Goal: Information Seeking & Learning: Understand process/instructions

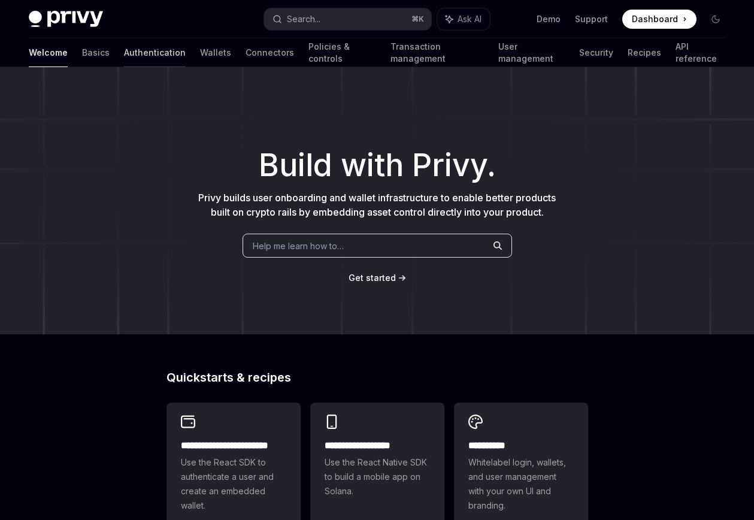
click at [124, 49] on link "Authentication" at bounding box center [155, 52] width 62 height 29
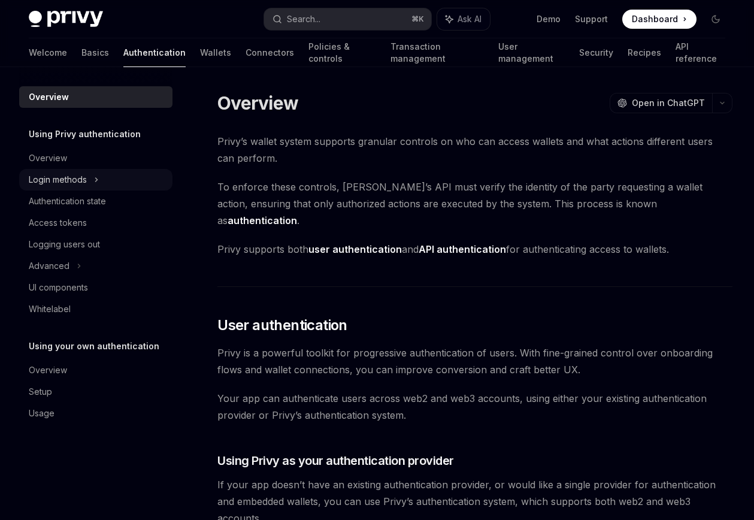
click at [70, 177] on div "Login methods" at bounding box center [58, 180] width 58 height 14
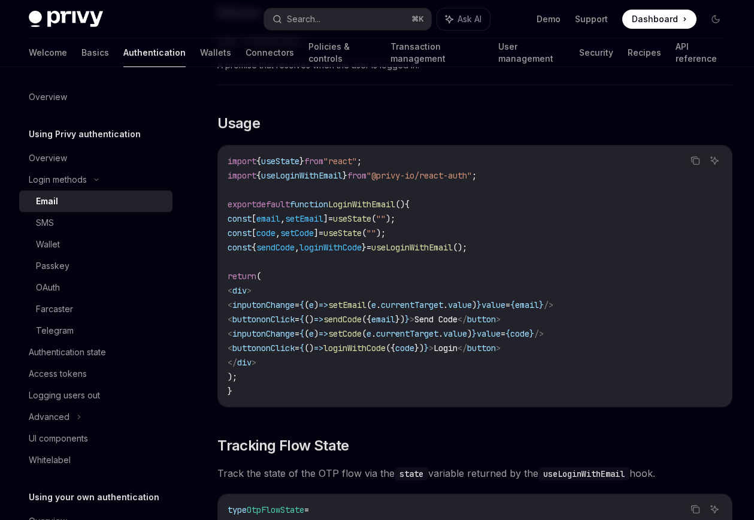
scroll to position [987, 0]
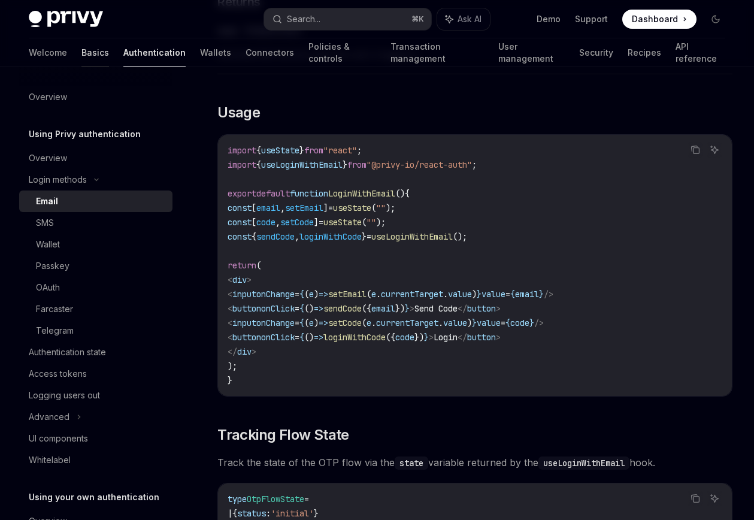
click at [81, 50] on link "Basics" at bounding box center [95, 52] width 28 height 29
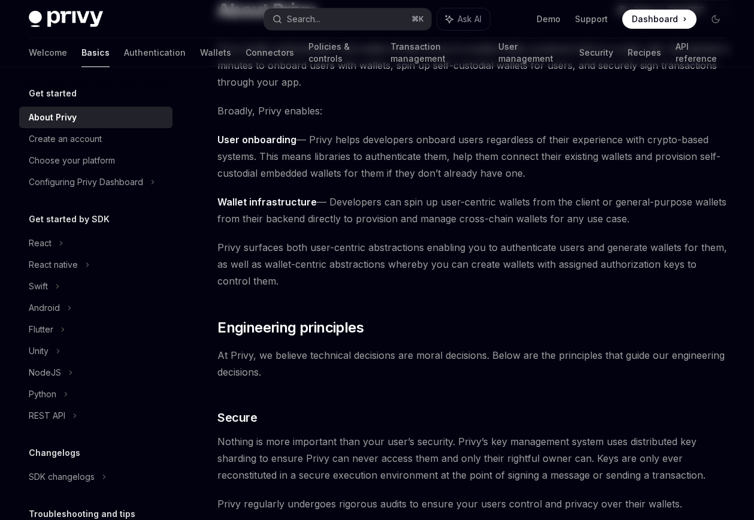
scroll to position [120, 0]
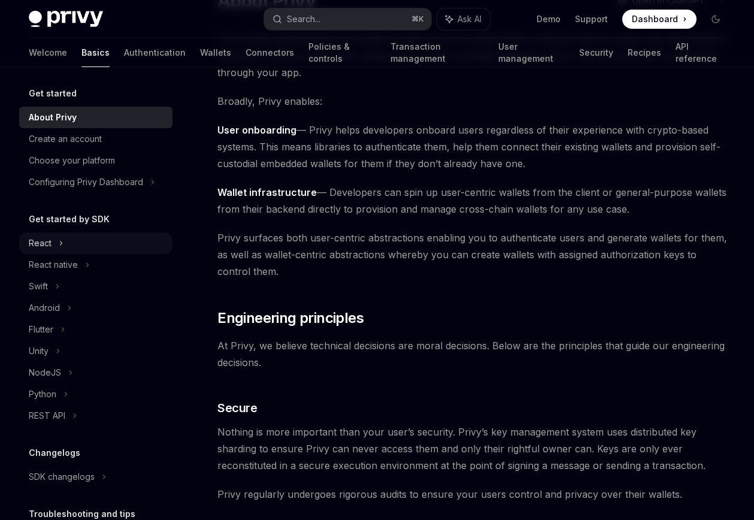
click at [66, 243] on div "React" at bounding box center [95, 243] width 153 height 22
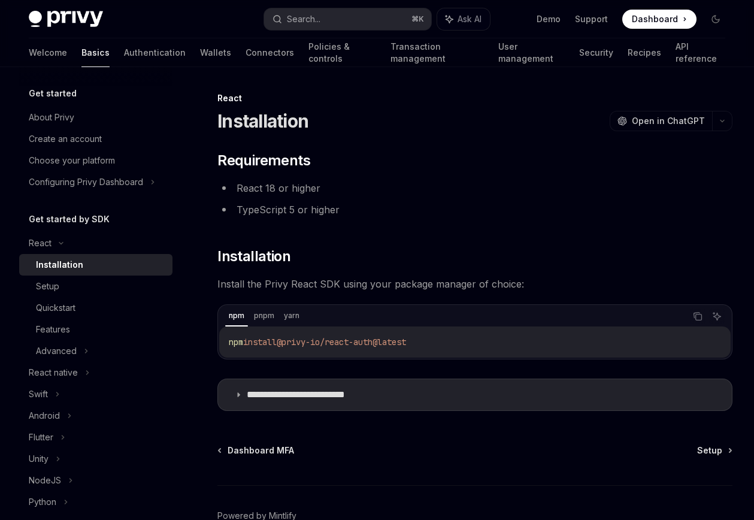
drag, startPoint x: 288, startPoint y: 341, endPoint x: 434, endPoint y: 342, distance: 145.6
click at [435, 342] on code "npm install @privy-io/react-auth@latest" at bounding box center [475, 342] width 492 height 14
copy span "@privy-io/react-auth@latest"
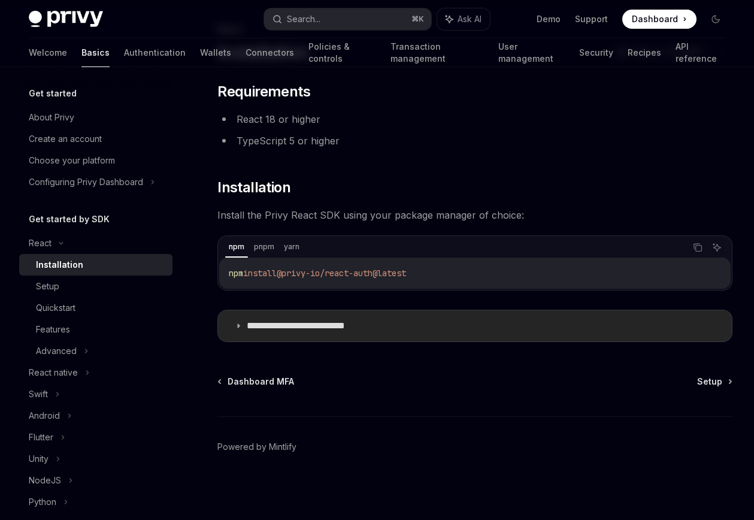
click at [320, 323] on p "**********" at bounding box center [314, 326] width 135 height 12
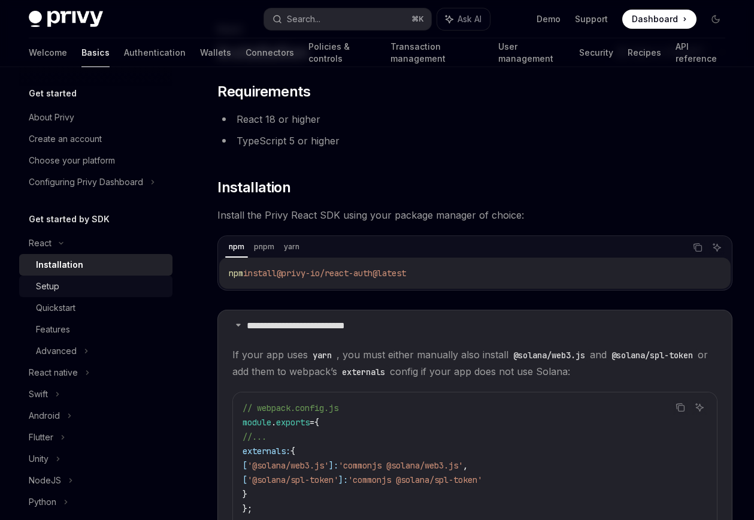
click at [64, 286] on div "Setup" at bounding box center [100, 286] width 129 height 14
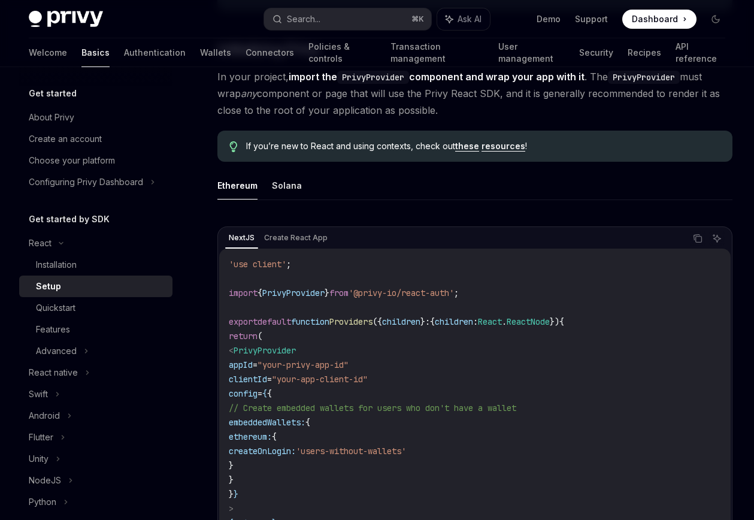
scroll to position [260, 0]
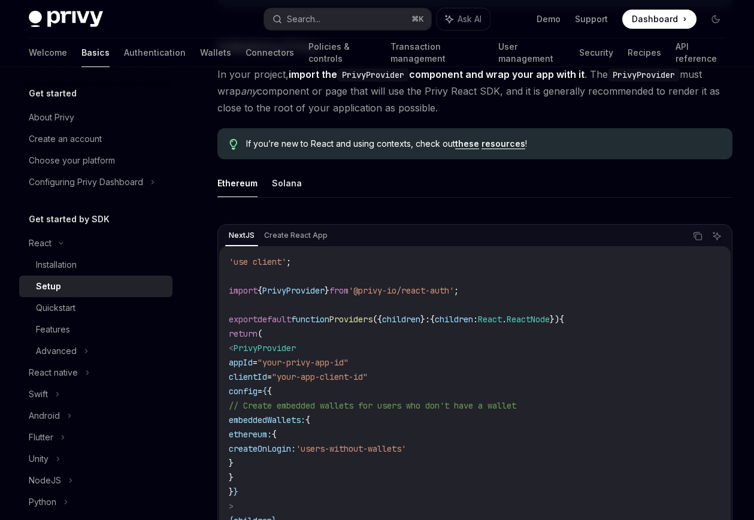
drag, startPoint x: 251, startPoint y: 330, endPoint x: 267, endPoint y: 488, distance: 158.3
click at [267, 488] on code "'use client' ; import { PrivyProvider } from '@privy-io/react-auth' ; export de…" at bounding box center [475, 413] width 492 height 316
copy code "< PrivyProvider appId = "your-privy-app-id" clientId = "your-app-client-id" con…"
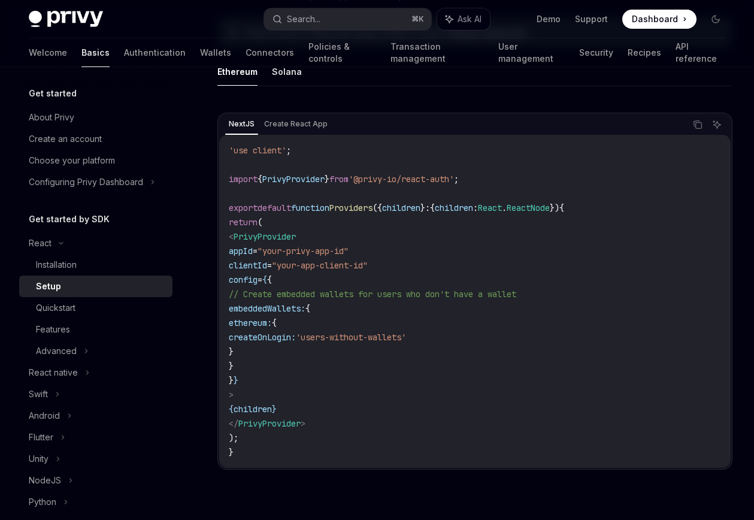
scroll to position [393, 0]
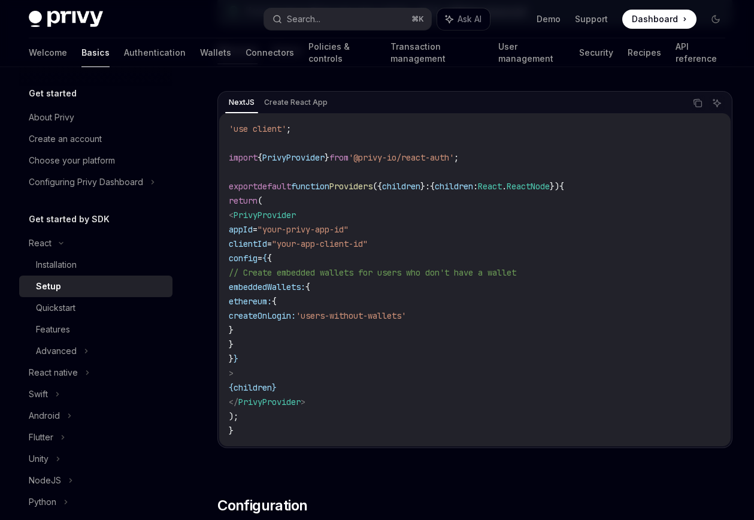
copy code "< PrivyProvider appId = "your-privy-app-id" clientId = "your-app-client-id" con…"
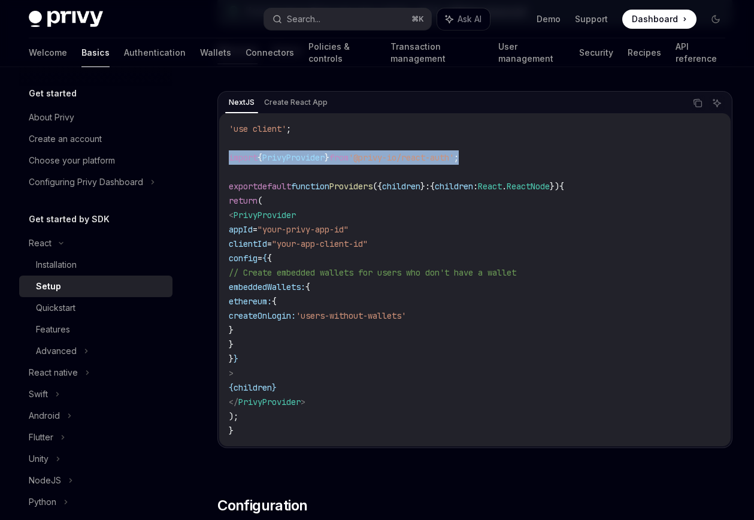
drag, startPoint x: 494, startPoint y: 140, endPoint x: 220, endPoint y: 146, distance: 273.2
click at [220, 146] on div "'use client' ; import { PrivyProvider } from '@privy-io/react-auth' ; export de…" at bounding box center [475, 279] width 512 height 333
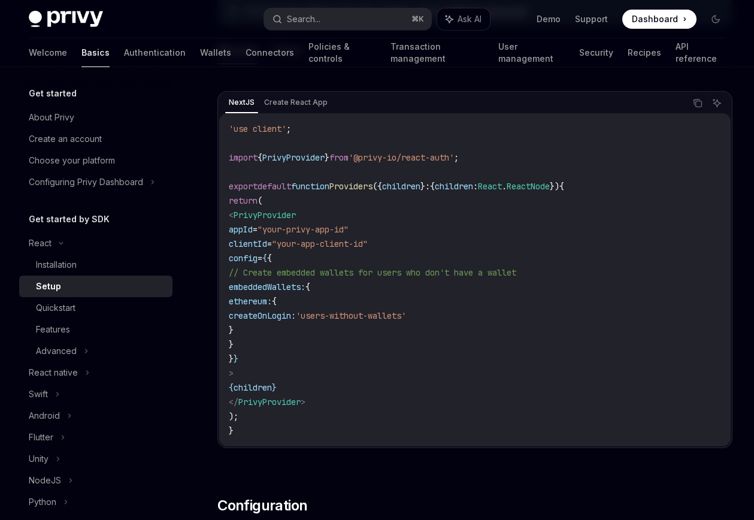
click at [397, 122] on code "'use client' ; import { PrivyProvider } from '@privy-io/react-auth' ; export de…" at bounding box center [475, 280] width 492 height 316
drag, startPoint x: 375, startPoint y: 139, endPoint x: 475, endPoint y: 141, distance: 100.1
click at [454, 152] on span "'@privy-io/react-auth'" at bounding box center [401, 157] width 105 height 11
copy span "@privy-io/react-auth"
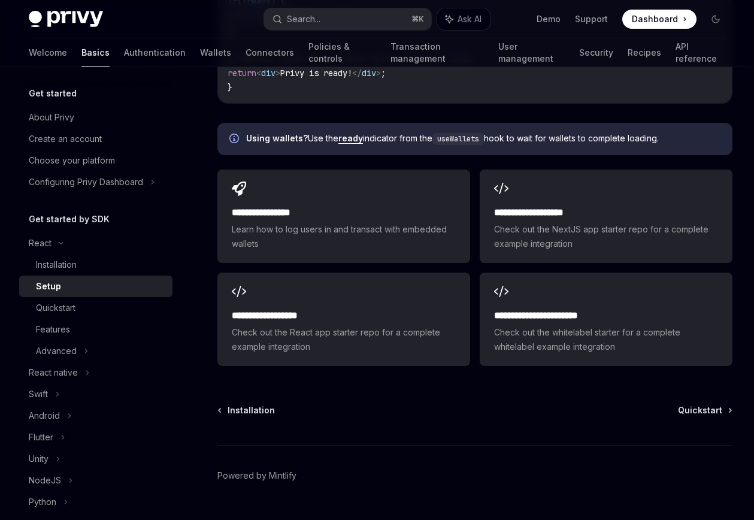
scroll to position [1504, 0]
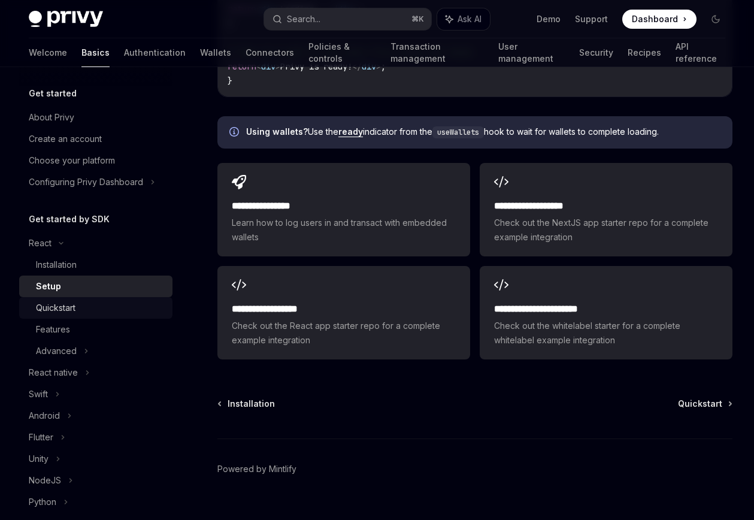
click at [60, 305] on div "Quickstart" at bounding box center [56, 308] width 40 height 14
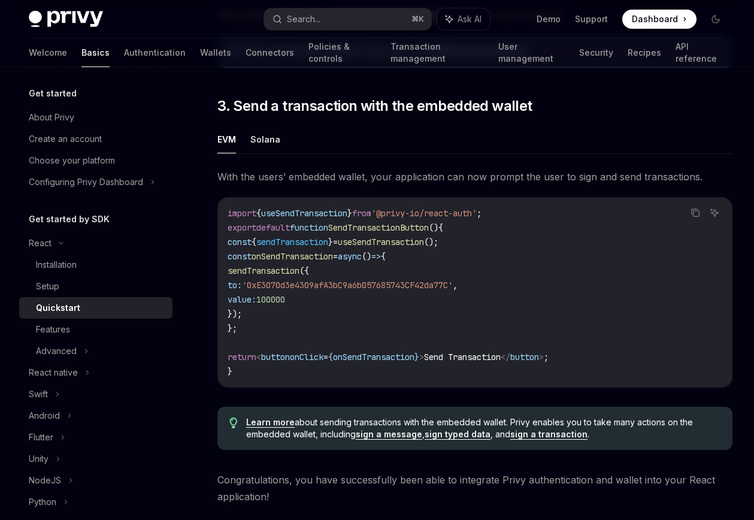
scroll to position [923, 0]
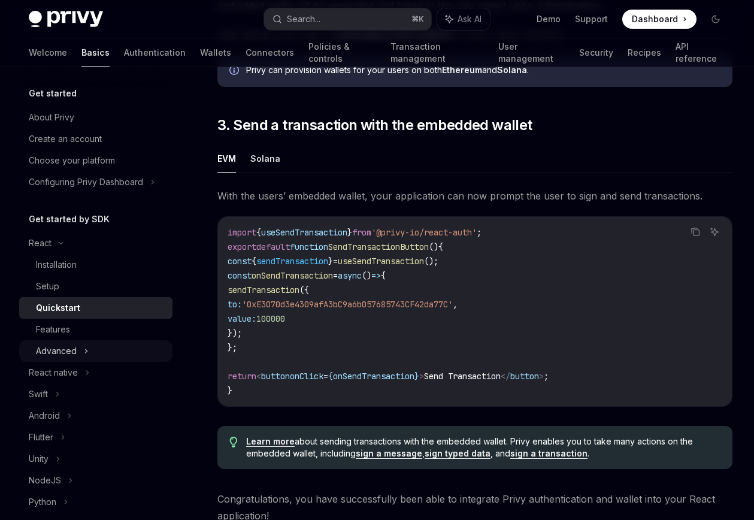
click at [76, 348] on div "Advanced" at bounding box center [95, 351] width 153 height 22
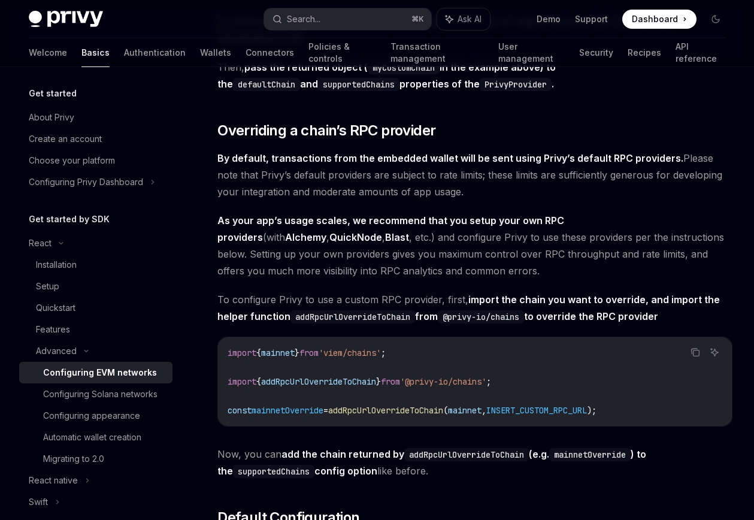
scroll to position [2315, 0]
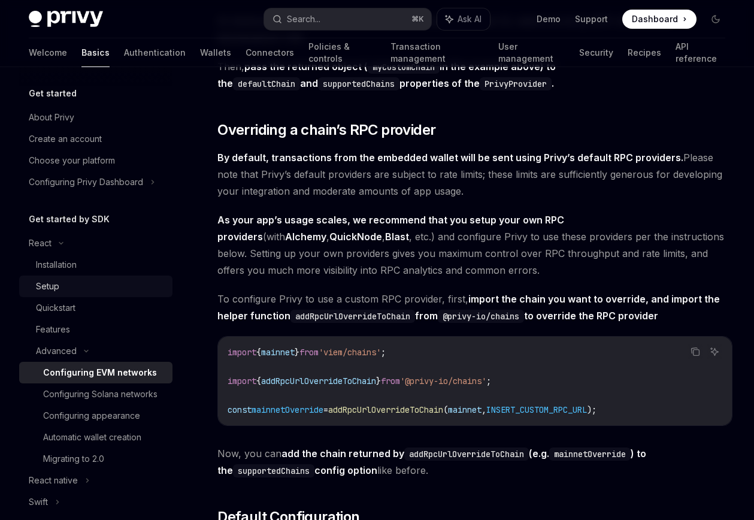
click at [59, 292] on div "Setup" at bounding box center [100, 286] width 129 height 14
type textarea "*"
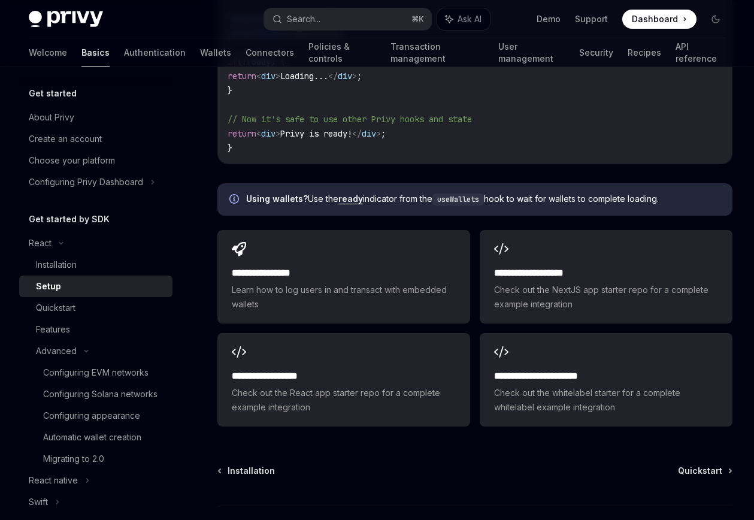
scroll to position [1508, 0]
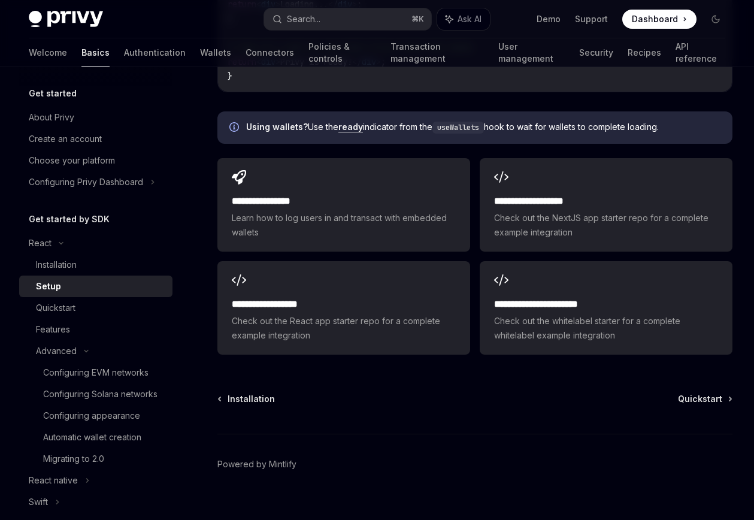
click at [456, 122] on code "useWallets" at bounding box center [459, 128] width 52 height 12
copy code "useWallets"
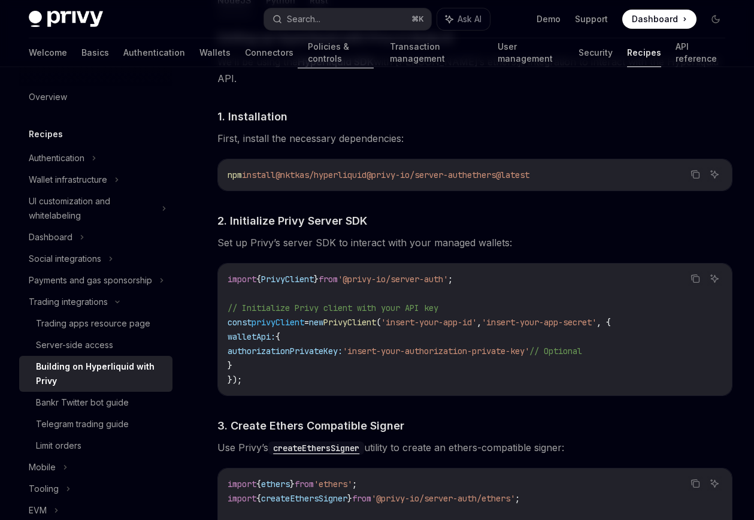
scroll to position [501, 0]
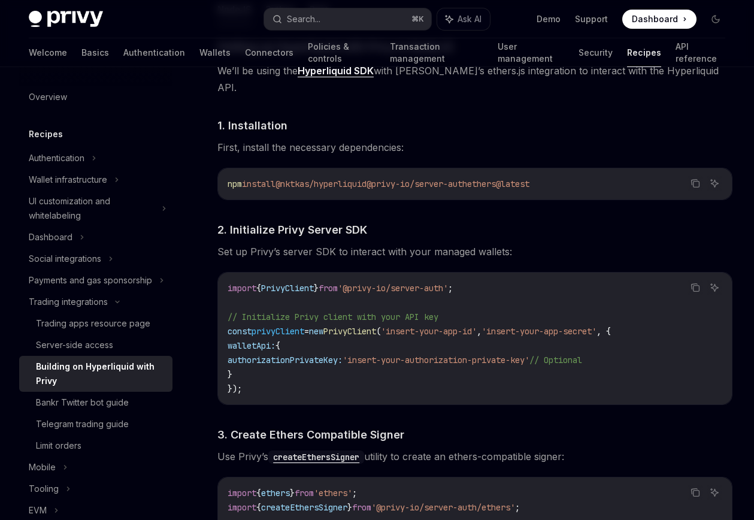
drag, startPoint x: 288, startPoint y: 168, endPoint x: 385, endPoint y: 167, distance: 96.5
click at [385, 179] on span "npm install @nktkas/hyperliquid @privy-io/server-auth ethers@latest" at bounding box center [379, 184] width 302 height 11
copy span "@nktkas/hyperliquid"
drag, startPoint x: 500, startPoint y: 167, endPoint x: 586, endPoint y: 167, distance: 86.3
click at [586, 177] on code "npm install @nktkas/hyperliquid @privy-io/server-auth ethers@latest" at bounding box center [475, 184] width 495 height 14
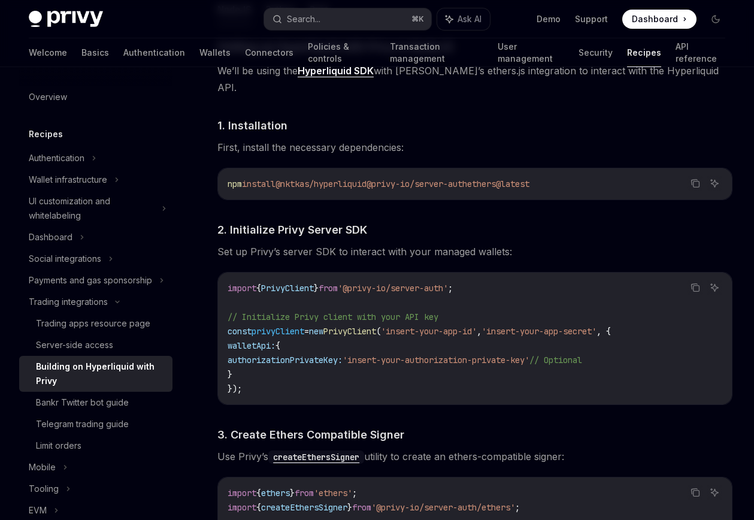
copy span "ethers@latest"
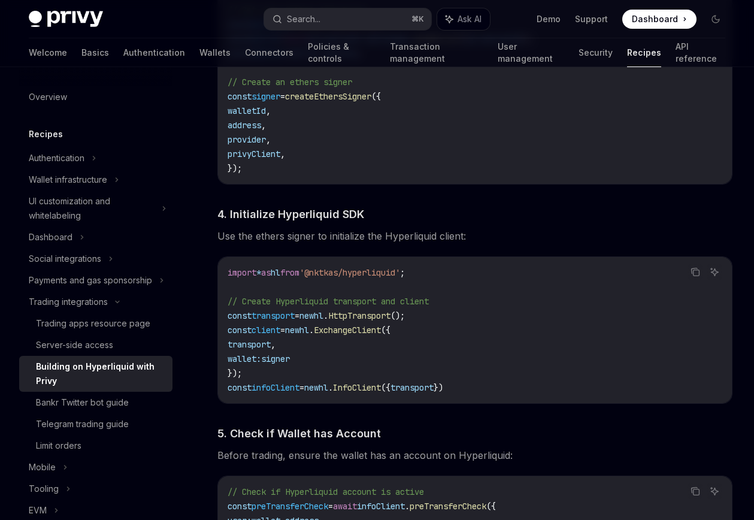
scroll to position [1129, 0]
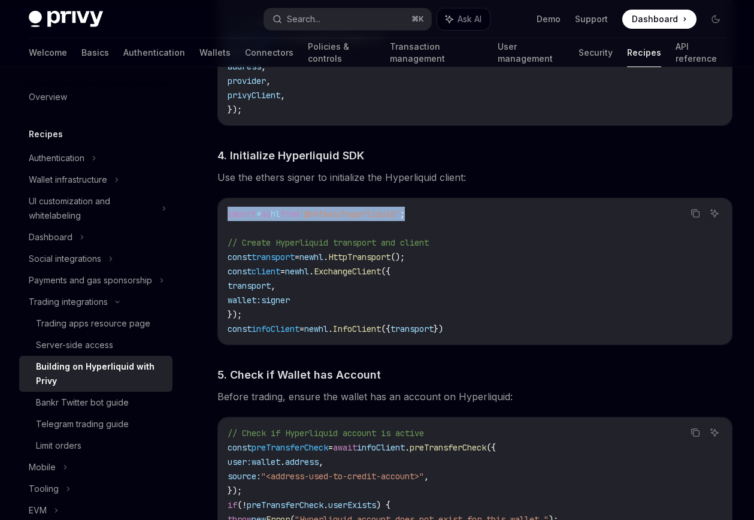
drag, startPoint x: 443, startPoint y: 198, endPoint x: 226, endPoint y: 199, distance: 216.9
click at [226, 199] on div "import * as hl from '@nktkas/hyperliquid' ; // Create Hyperliquid transport and…" at bounding box center [475, 271] width 514 height 146
copy span "import * as hl from '@nktkas/hyperliquid' ;"
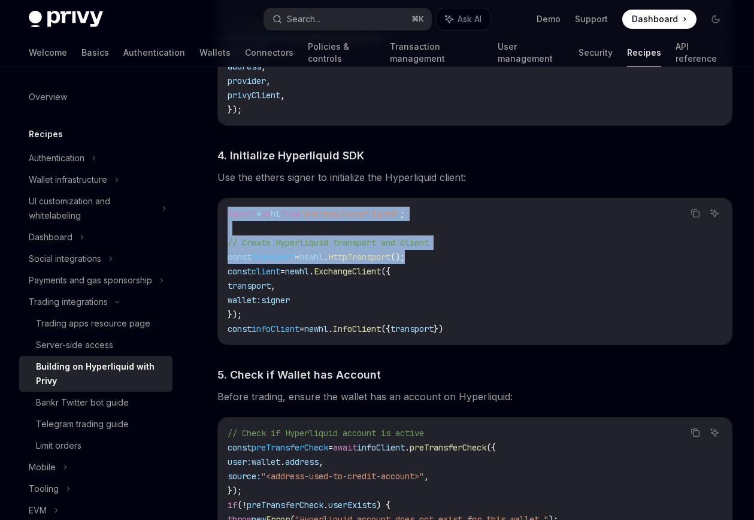
click at [439, 237] on code "import * as hl from '@nktkas/hyperliquid' ; // Create Hyperliquid transport and…" at bounding box center [475, 271] width 495 height 129
copy code "import * as hl from '@nktkas/hyperliquid' ; // Create Hyperliquid transport and…"
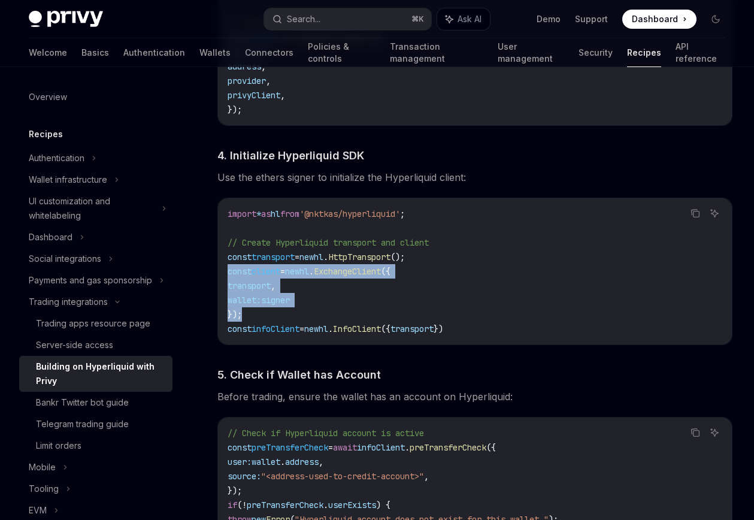
drag, startPoint x: 227, startPoint y: 256, endPoint x: 258, endPoint y: 294, distance: 49.4
click at [258, 294] on code "import * as hl from '@nktkas/hyperliquid' ; // Create Hyperliquid transport and…" at bounding box center [475, 271] width 495 height 129
click at [491, 313] on code "import * as hl from '@nktkas/hyperliquid' ; // Create Hyperliquid transport and…" at bounding box center [475, 271] width 495 height 129
copy code "const client = new hl . ExchangeClient ({ transport , wallet: signer }); const …"
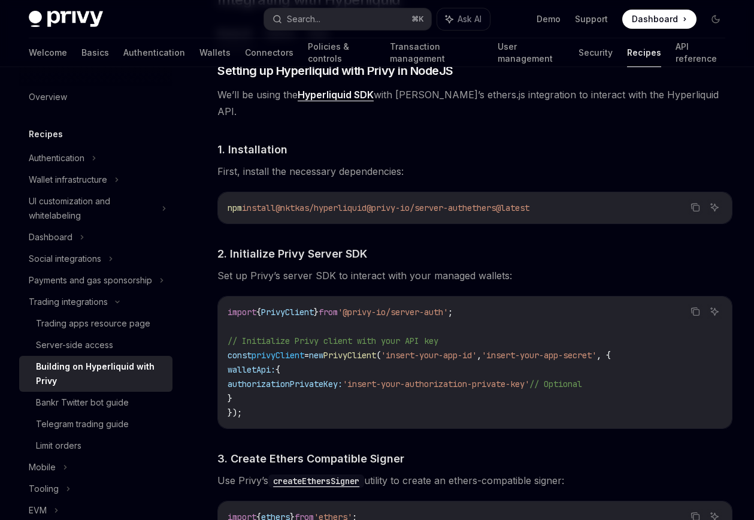
scroll to position [361, 0]
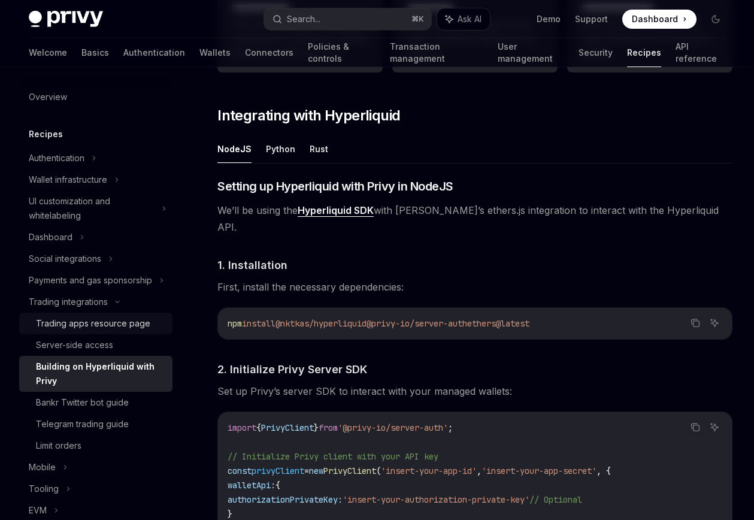
click at [140, 326] on div "Trading apps resource page" at bounding box center [93, 323] width 114 height 14
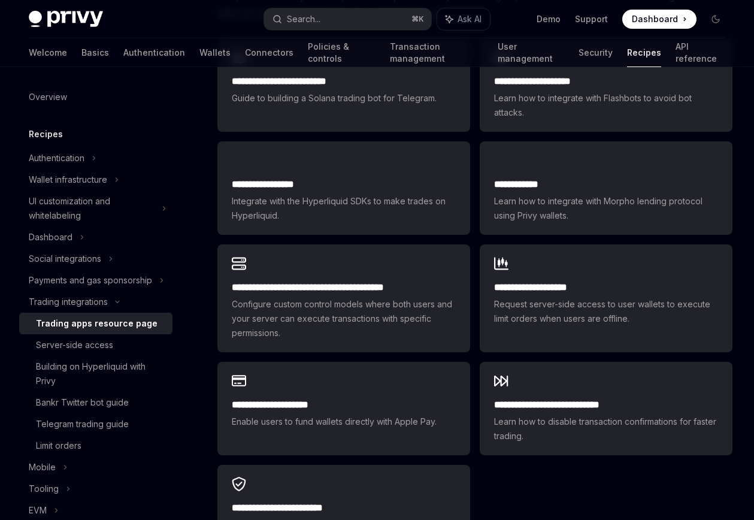
scroll to position [688, 0]
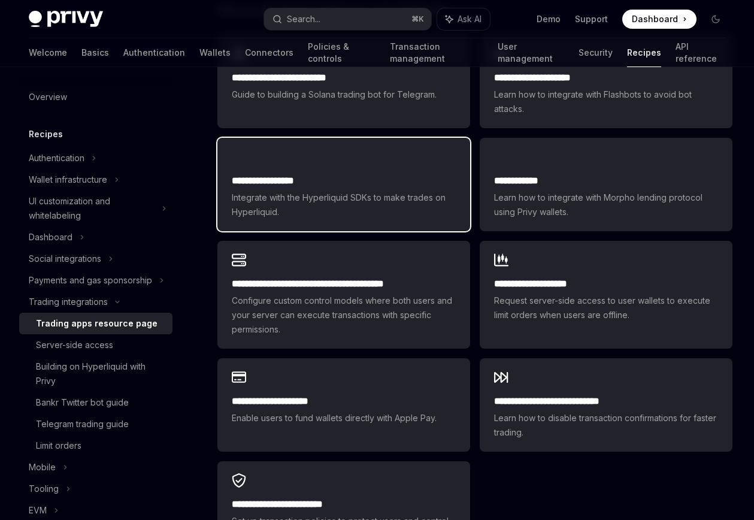
click at [391, 179] on h2 "**********" at bounding box center [344, 181] width 224 height 14
type textarea "*"
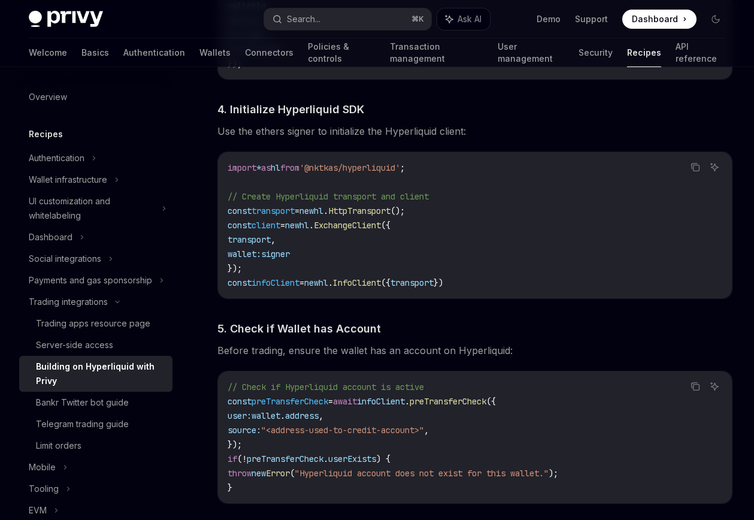
scroll to position [1192, 0]
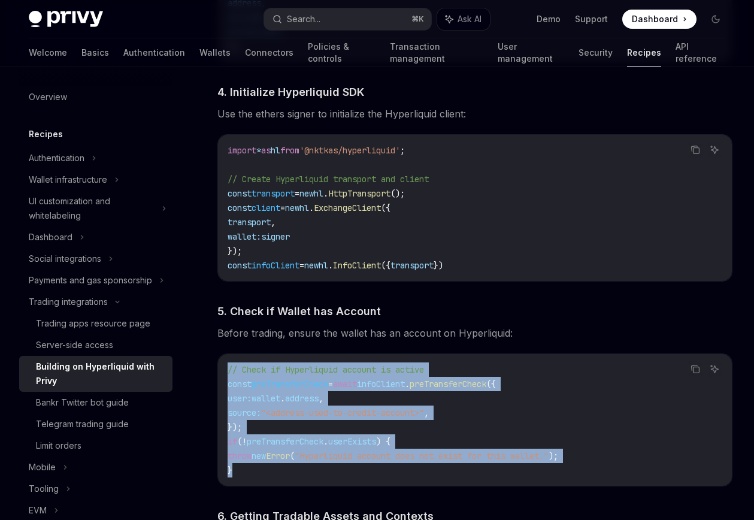
drag, startPoint x: 228, startPoint y: 352, endPoint x: 258, endPoint y: 455, distance: 106.7
click at [258, 455] on code "// Check if Hyperliquid account is active const preTransferCheck = await infoCl…" at bounding box center [475, 419] width 495 height 115
copy code "// Check if Hyperliquid account is active const preTransferCheck = await infoCl…"
